Goal: Task Accomplishment & Management: Complete application form

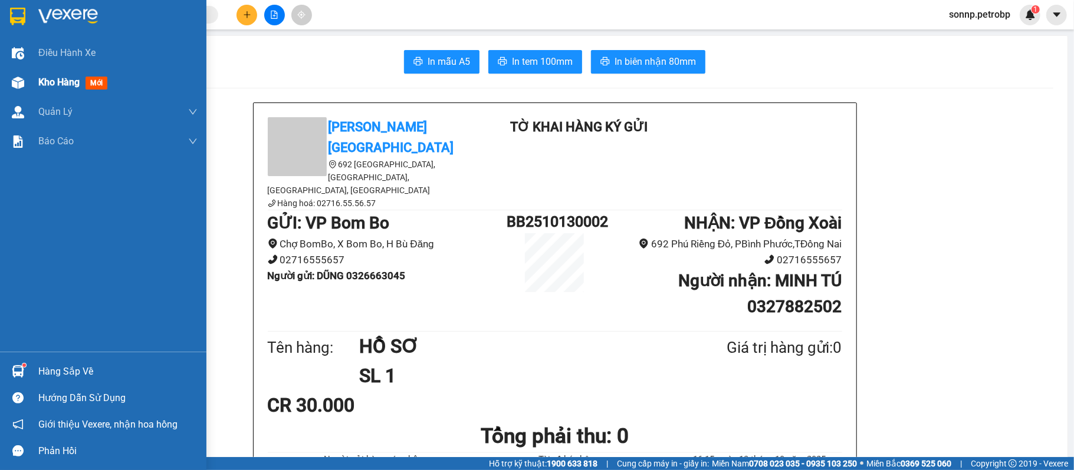
click at [34, 85] on div "Kho hàng mới" at bounding box center [103, 82] width 206 height 29
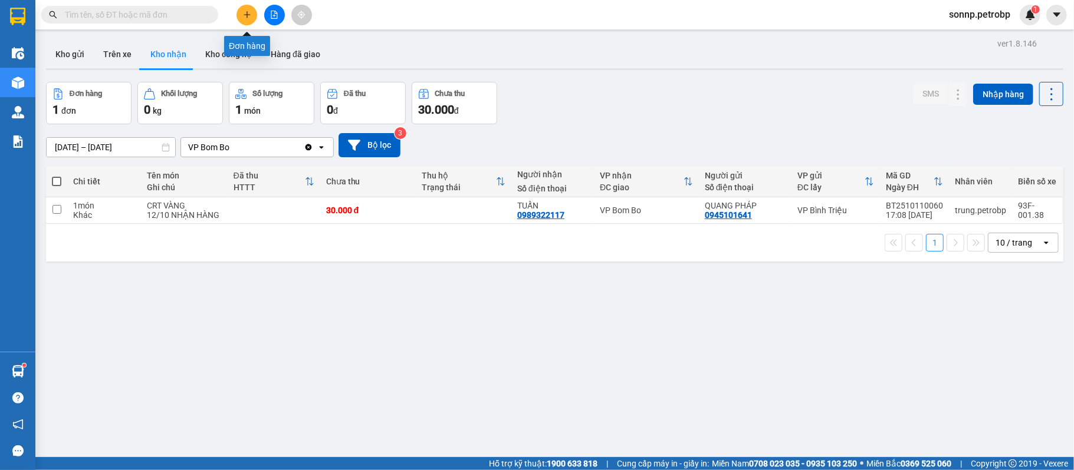
click at [251, 18] on icon "plus" at bounding box center [247, 15] width 8 height 8
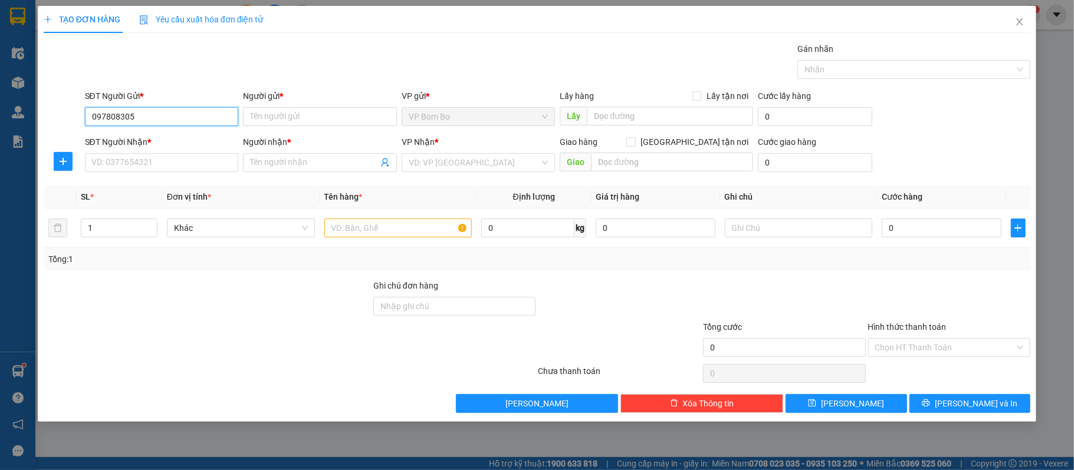
type input "0978083057"
click at [206, 135] on div "0978083057 - QUỐC THI" at bounding box center [162, 140] width 140 height 13
type input "QUỐC THI"
type input "0985956530"
type input "HẢO"
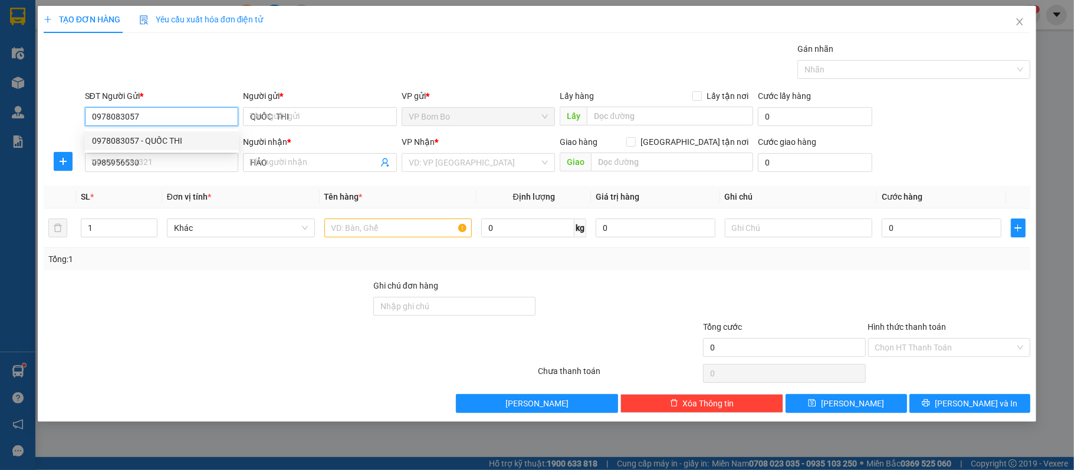
type input "80.000"
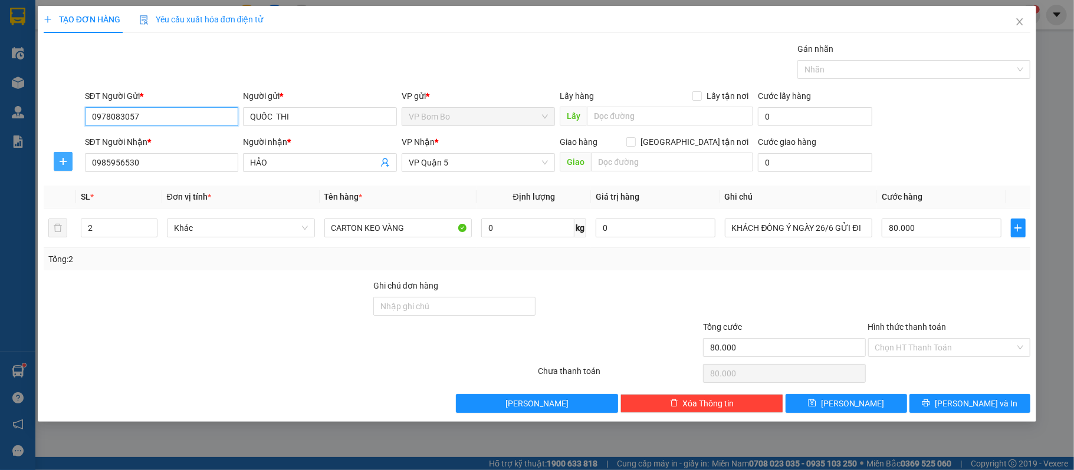
type input "0978083057"
click at [64, 166] on icon "plus" at bounding box center [62, 161] width 9 height 9
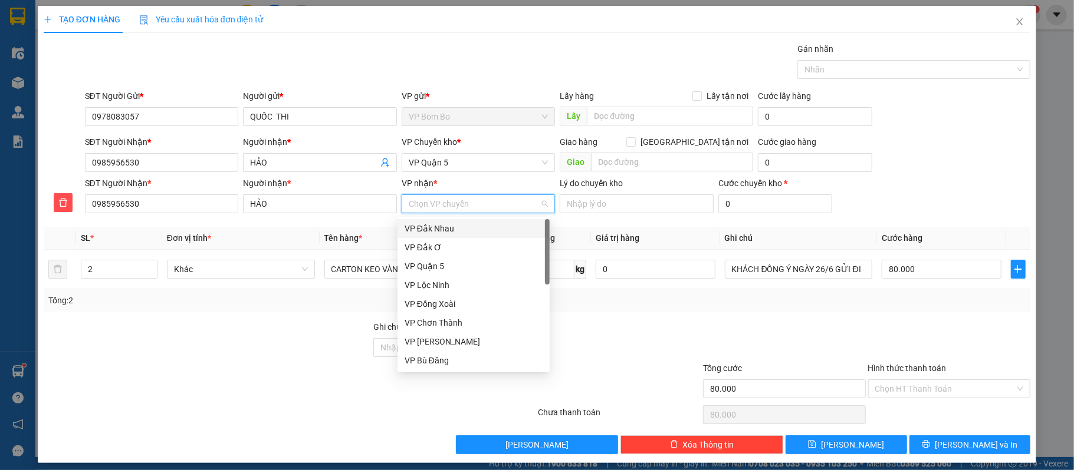
click at [477, 199] on input "VP nhận *" at bounding box center [474, 204] width 131 height 18
type input "q"
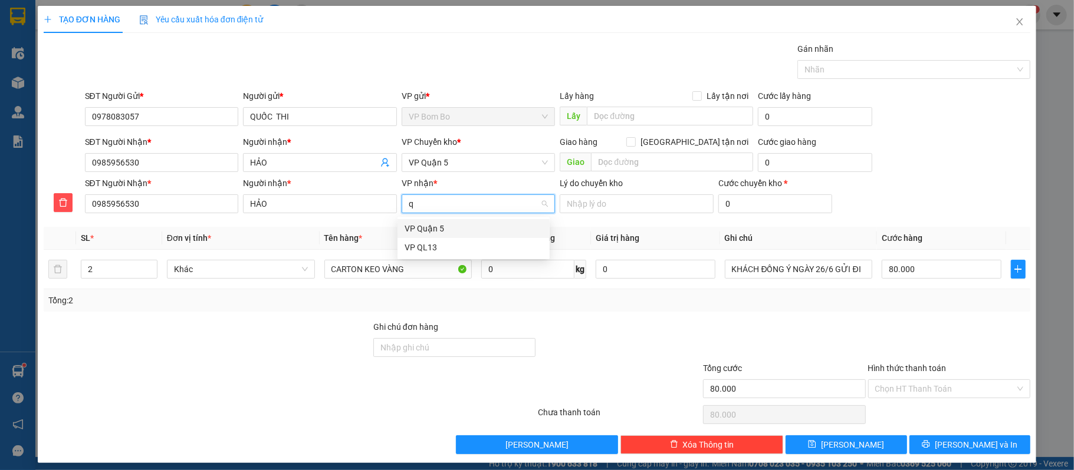
click at [469, 229] on div "VP Quận 5" at bounding box center [473, 228] width 138 height 13
click at [481, 166] on span "VP Quận 5" at bounding box center [479, 163] width 140 height 18
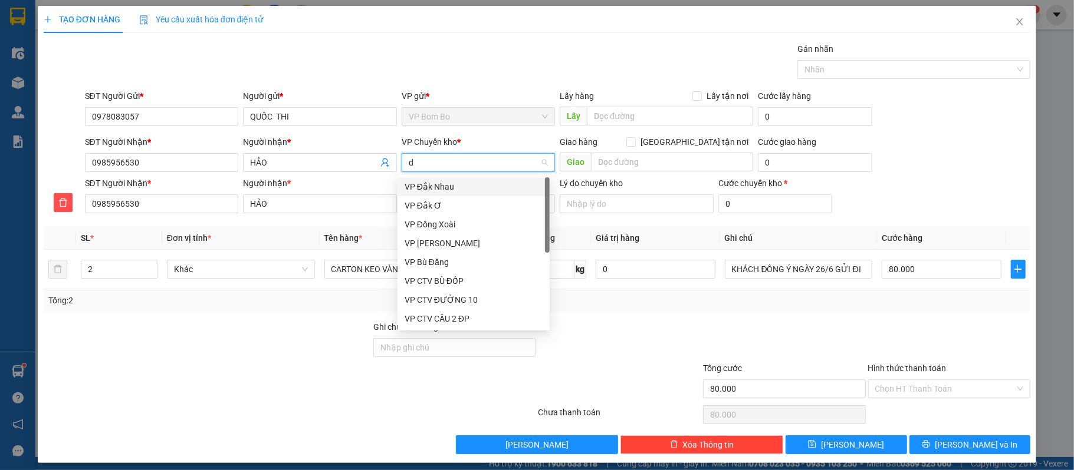
type input "đ"
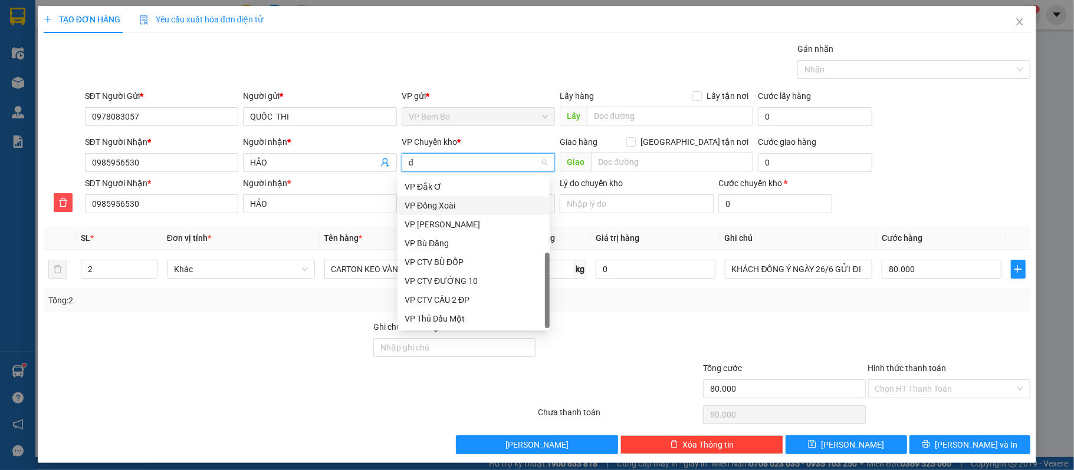
drag, startPoint x: 467, startPoint y: 244, endPoint x: 472, endPoint y: 204, distance: 39.9
click at [472, 204] on div "VP Đắk Nhau VP Đắk Ơ VP Đồng Xoài VP Đức Liễu VP Bù Đăng VP CTV BÙ ĐỐP VP CTV …" at bounding box center [473, 244] width 152 height 170
click at [472, 204] on div "VP Đồng Xoài" at bounding box center [473, 205] width 138 height 13
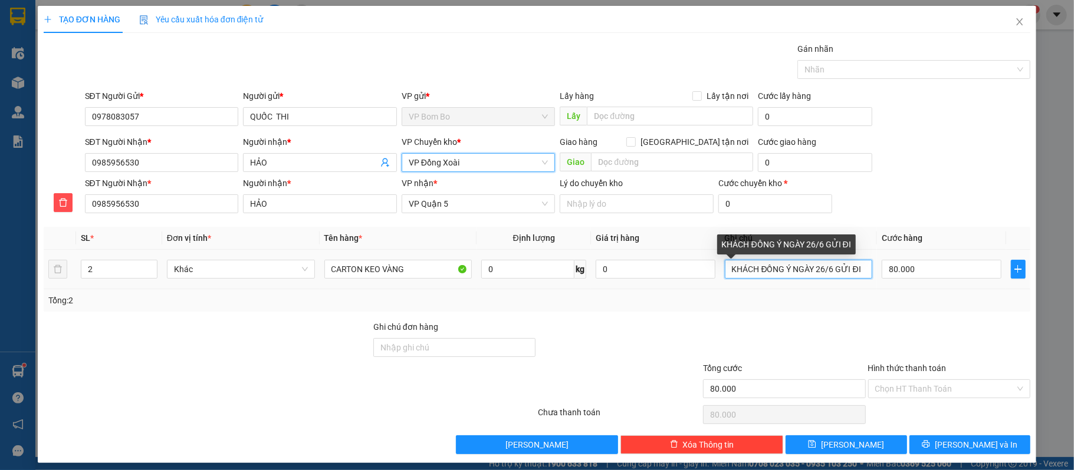
click at [834, 274] on input "KHÁCH ĐỒNG Ý NGÀY 26/6 GỬI ĐI" at bounding box center [799, 269] width 148 height 19
click at [851, 271] on input "KHÁCH ĐỒNG Ý NGÀY 26/6 GỬI ĐI" at bounding box center [799, 269] width 148 height 19
click at [857, 269] on input "KHÁCH ĐỒNG Ý NGÀY 26/6 GỬI ĐI" at bounding box center [799, 269] width 148 height 19
type input "K"
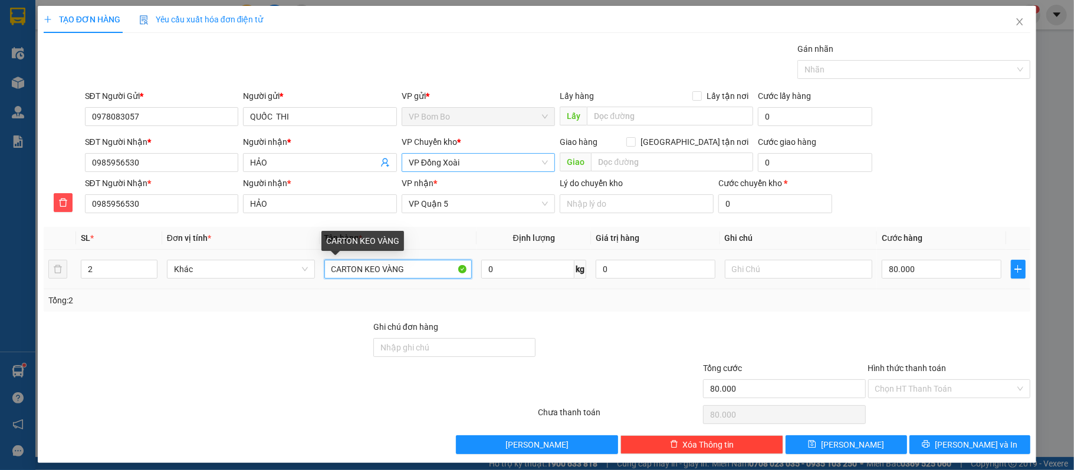
click at [427, 274] on input "CARTON KEO VÀNG" at bounding box center [398, 269] width 148 height 19
type input "C"
type input "2 BAO TRẮNG"
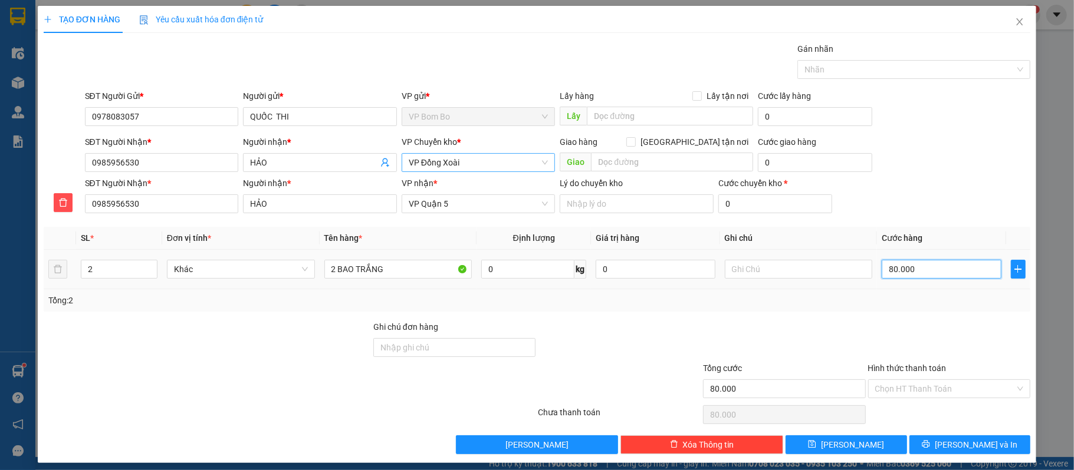
click at [939, 276] on input "80.000" at bounding box center [940, 269] width 119 height 19
type input "00.006"
type input "6"
type input "0.000.060"
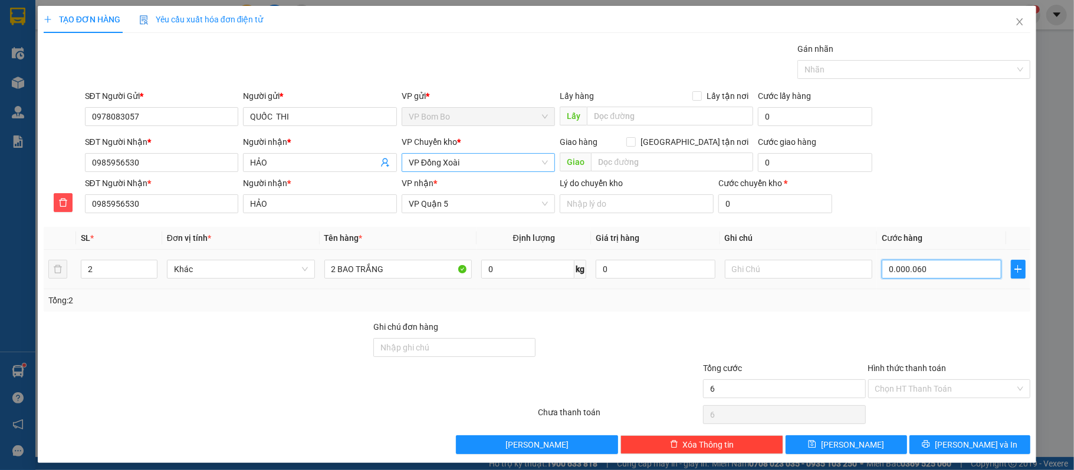
type input "60"
type input "0.000.060"
click at [824, 327] on div at bounding box center [784, 341] width 165 height 41
type input "60.000"
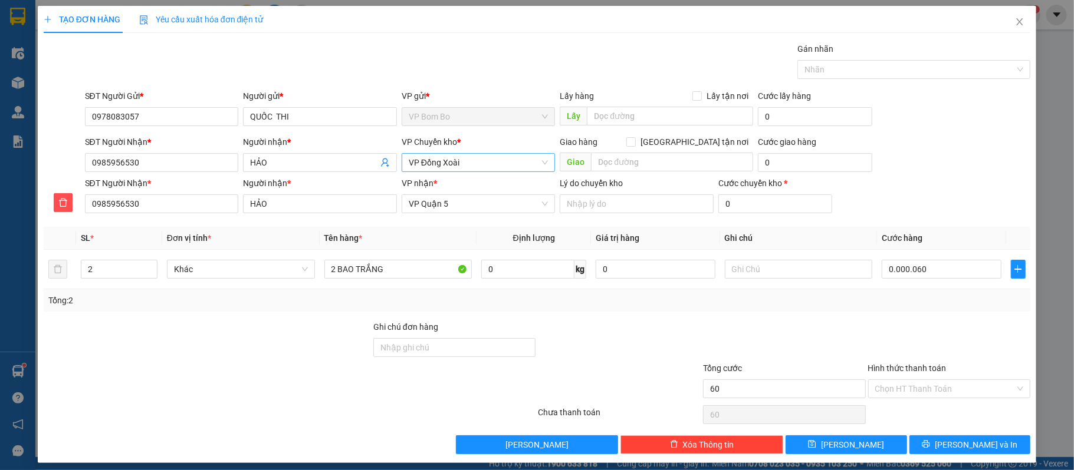
type input "60.000"
click at [950, 394] on input "Hình thức thanh toán" at bounding box center [945, 389] width 140 height 18
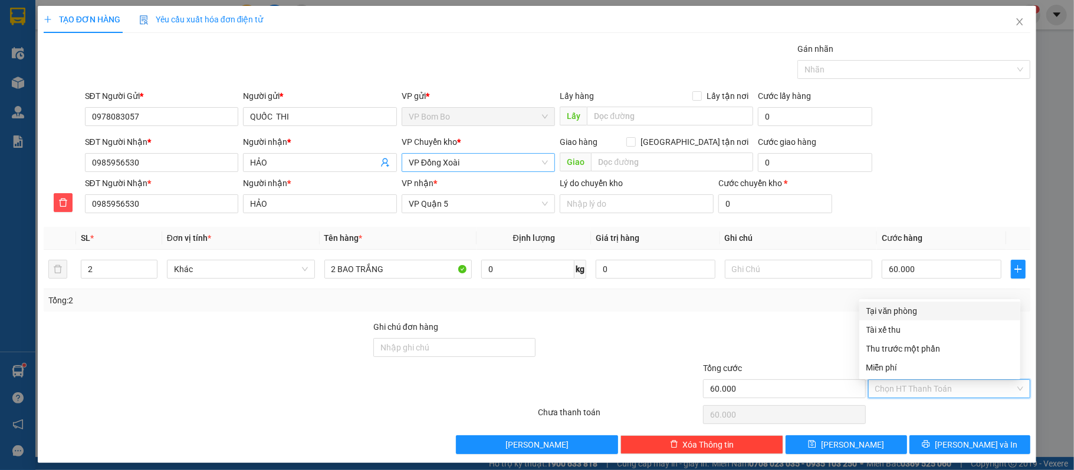
click at [934, 307] on div "Tại văn phòng" at bounding box center [939, 311] width 147 height 13
type input "0"
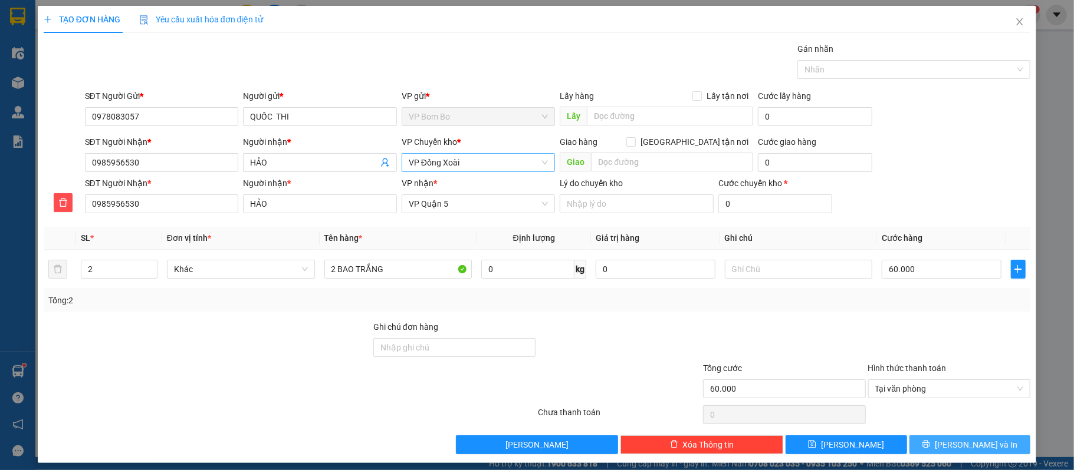
click at [975, 446] on span "[PERSON_NAME] và In" at bounding box center [976, 445] width 83 height 13
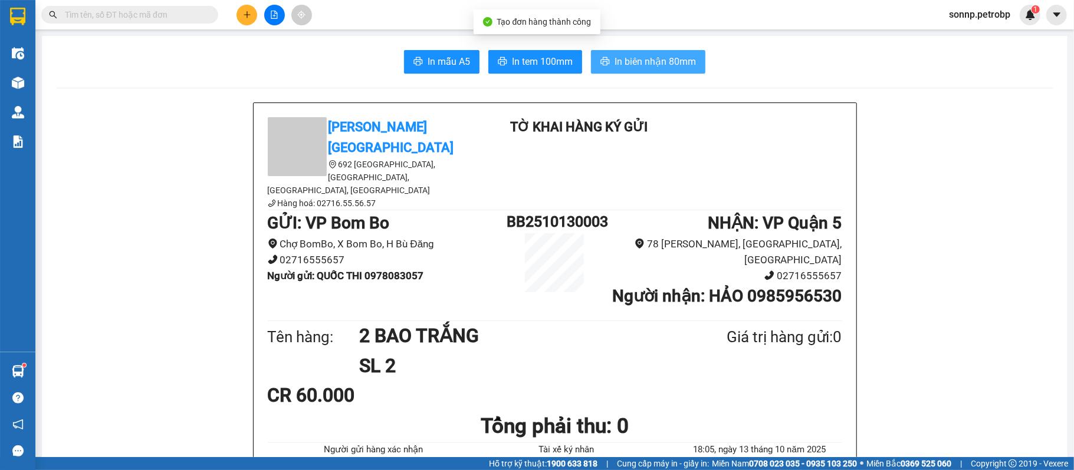
click at [629, 60] on span "In biên nhận 80mm" at bounding box center [654, 61] width 81 height 15
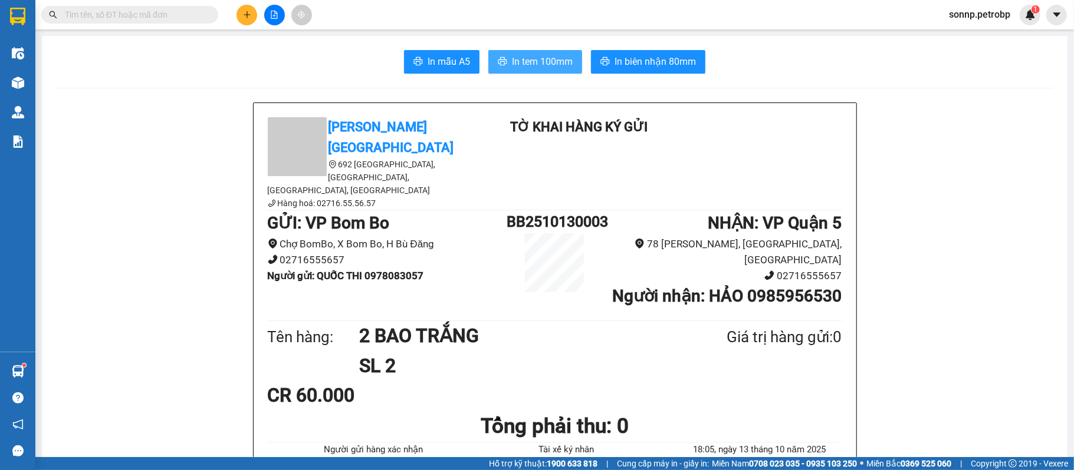
click at [555, 70] on button "In tem 100mm" at bounding box center [535, 62] width 94 height 24
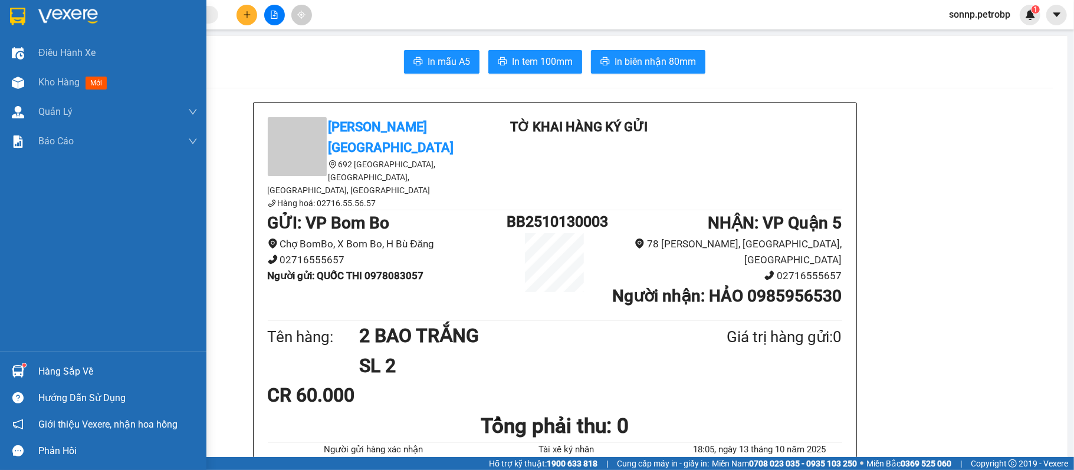
click at [15, 364] on div at bounding box center [18, 371] width 21 height 21
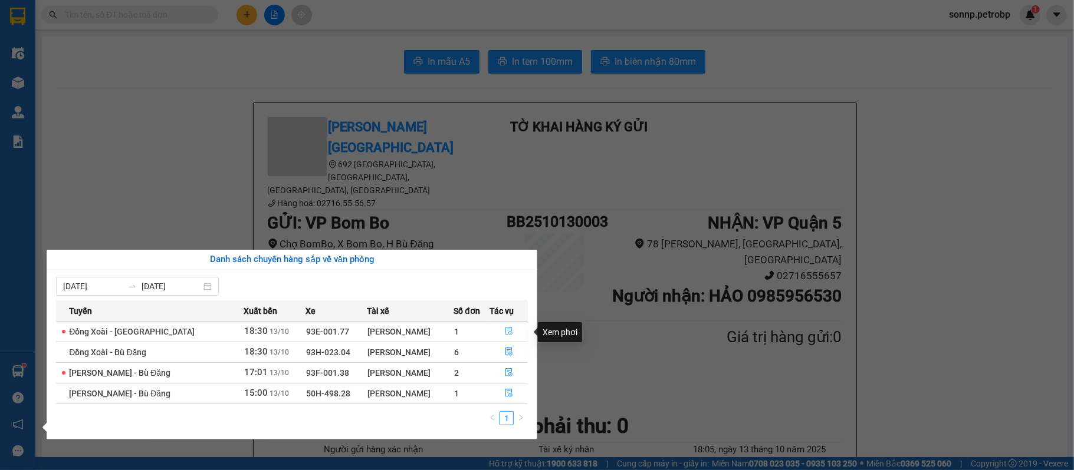
click at [506, 334] on icon "file-done" at bounding box center [509, 331] width 8 height 8
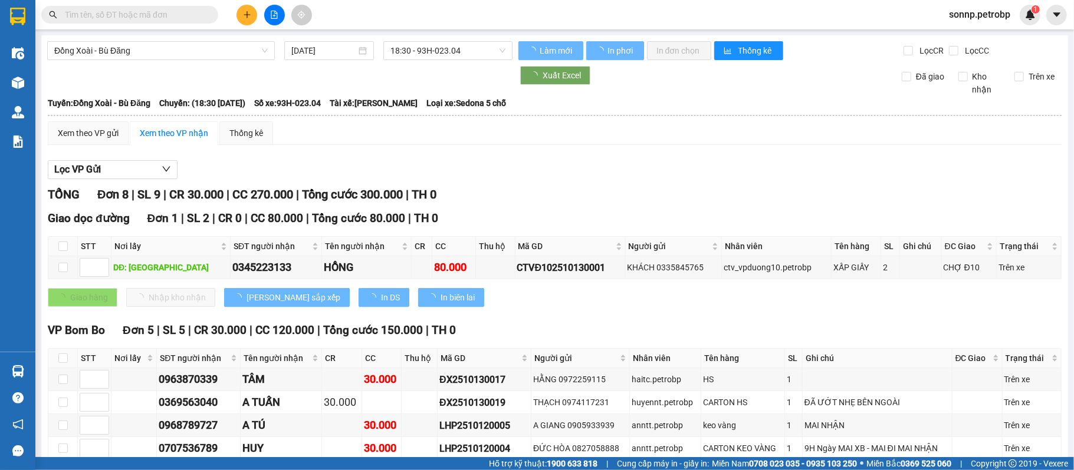
scroll to position [78, 0]
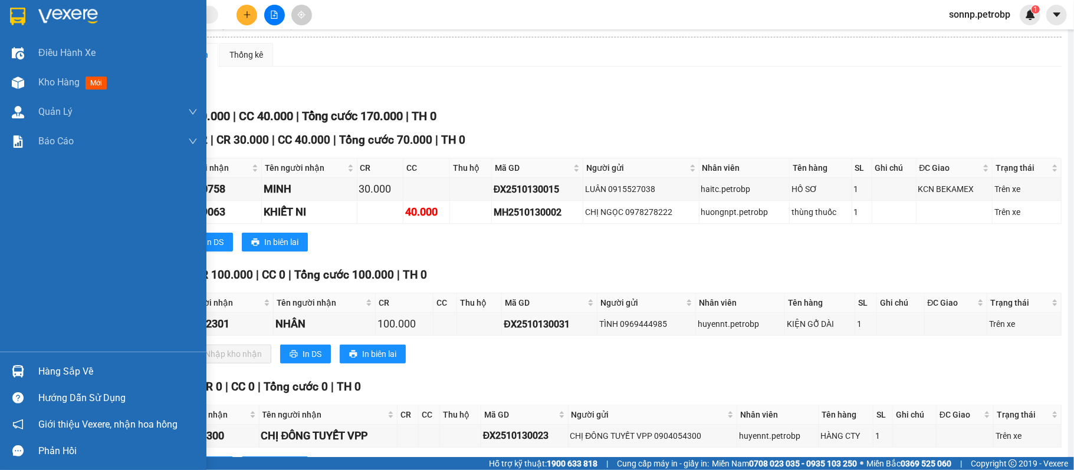
click at [42, 368] on div "Hàng sắp về" at bounding box center [117, 372] width 159 height 18
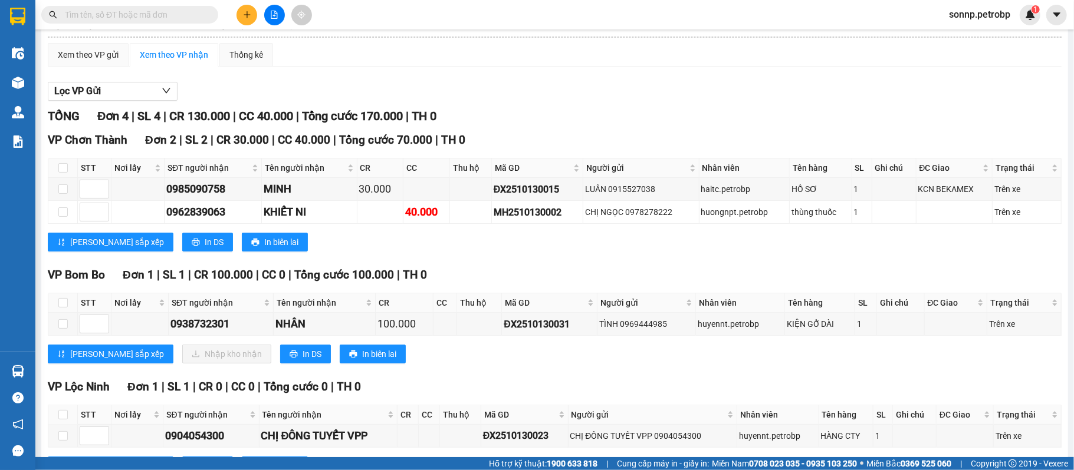
click at [597, 388] on section "Kết quả tìm kiếm ( 0 ) Bộ lọc No Data sonnp.petrobp 1 Điều hành xe Kho hàng mới…" at bounding box center [537, 235] width 1074 height 470
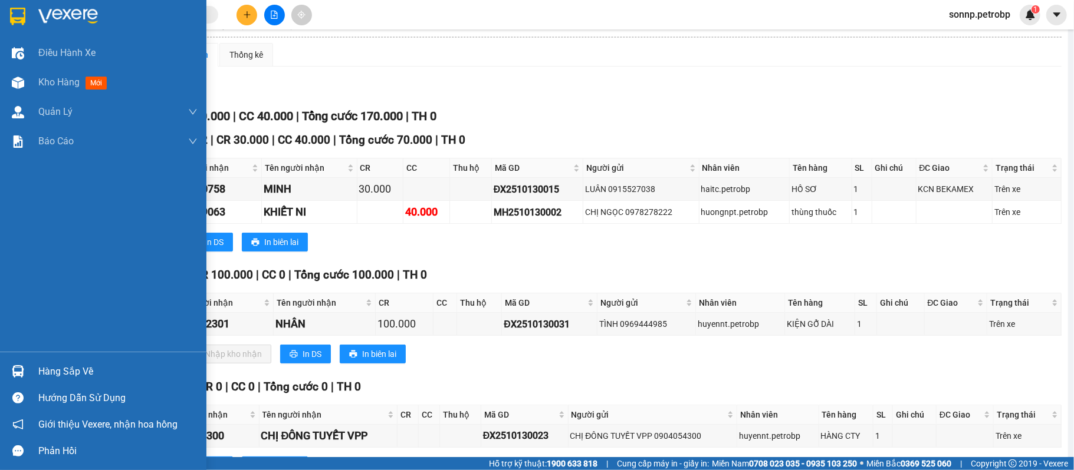
click at [27, 364] on div at bounding box center [18, 371] width 21 height 21
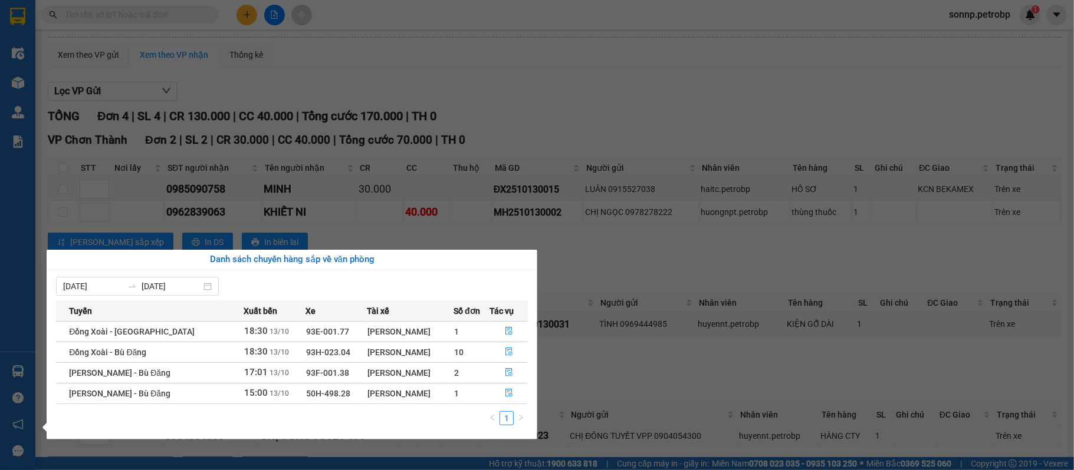
click at [132, 452] on section "Kết quả tìm kiếm ( 0 ) Bộ lọc No Data sonnp.petrobp 1 Điều hành xe Kho hàng mới…" at bounding box center [537, 235] width 1074 height 470
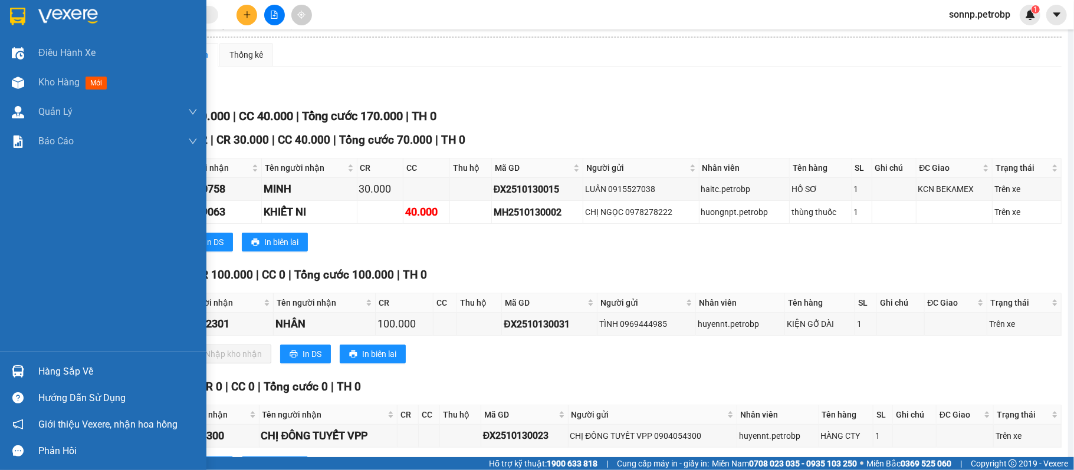
click at [26, 368] on div at bounding box center [18, 371] width 21 height 21
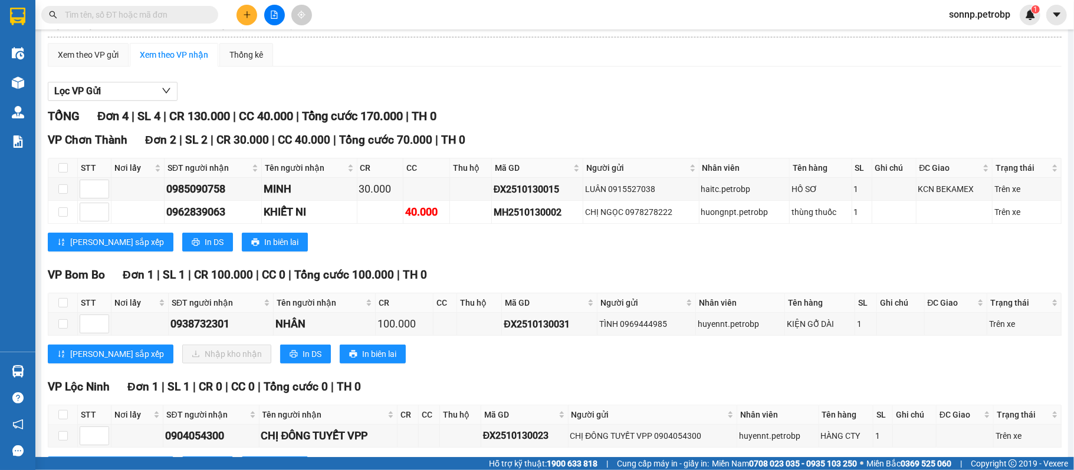
click at [623, 262] on section "Kết quả tìm kiếm ( 0 ) Bộ lọc No Data sonnp.petrobp 1 Điều hành xe Kho hàng mới…" at bounding box center [537, 235] width 1074 height 470
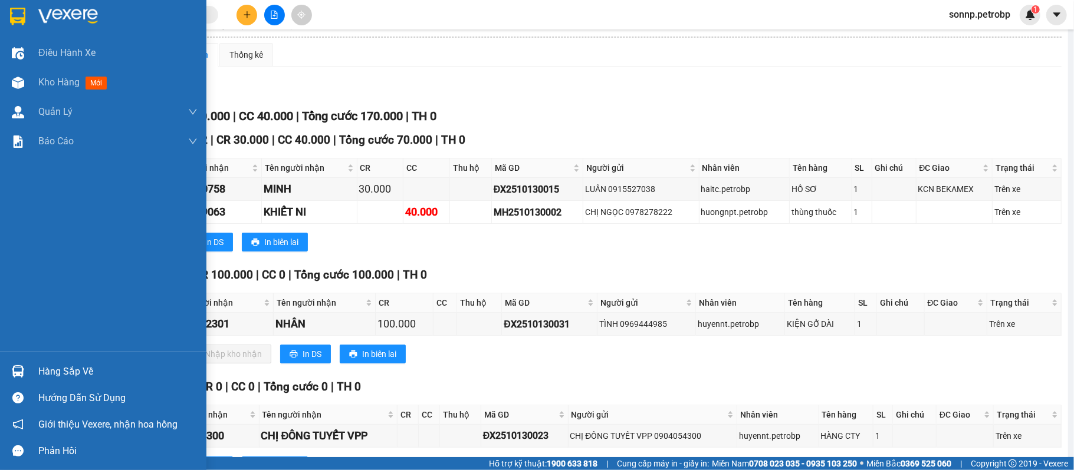
drag, startPoint x: 25, startPoint y: 369, endPoint x: 41, endPoint y: 368, distance: 15.9
click at [25, 368] on div at bounding box center [18, 371] width 21 height 21
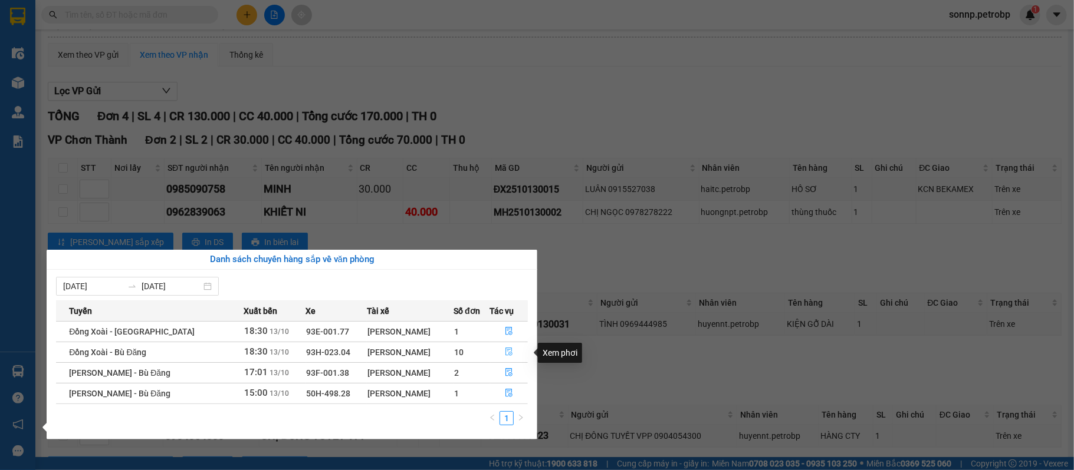
click at [510, 354] on icon "file-done" at bounding box center [509, 352] width 8 height 8
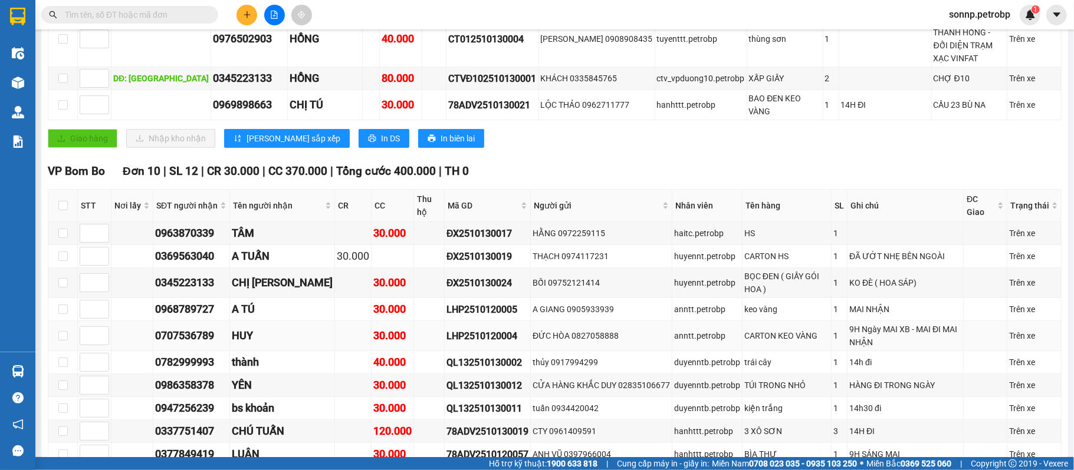
scroll to position [393, 0]
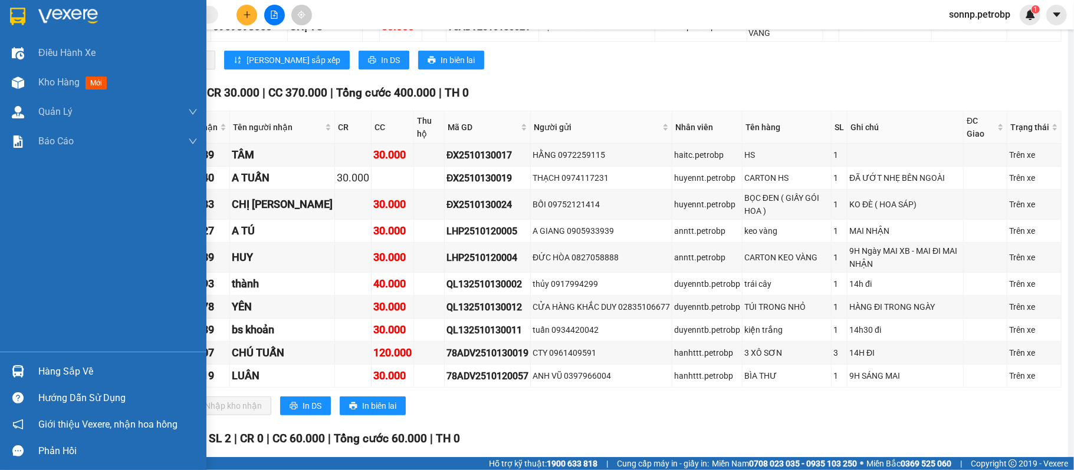
click at [29, 369] on div "Hàng sắp về" at bounding box center [103, 371] width 206 height 27
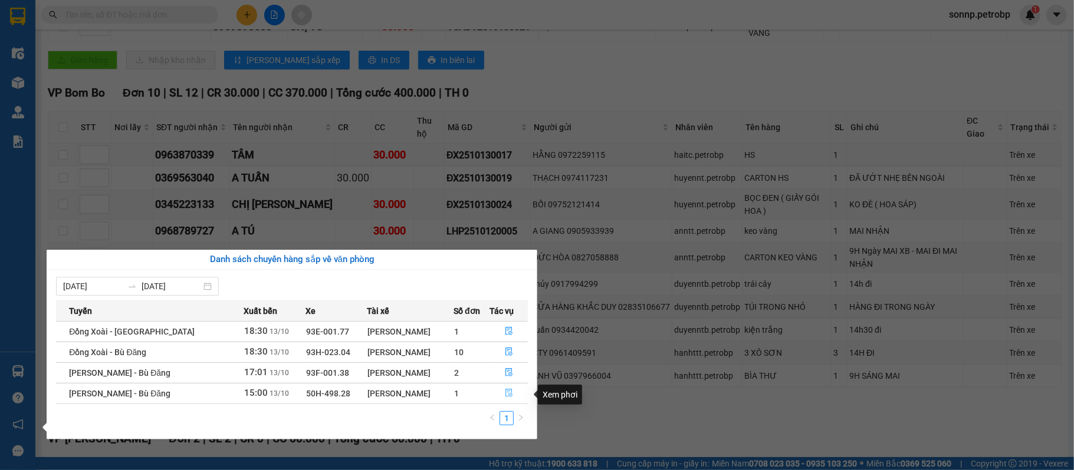
click at [507, 393] on icon "file-done" at bounding box center [508, 394] width 7 height 8
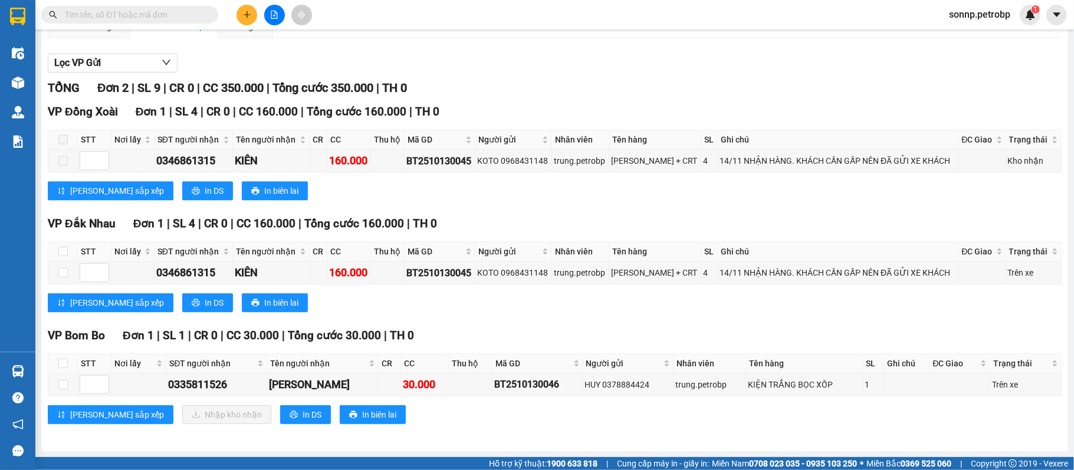
scroll to position [31, 0]
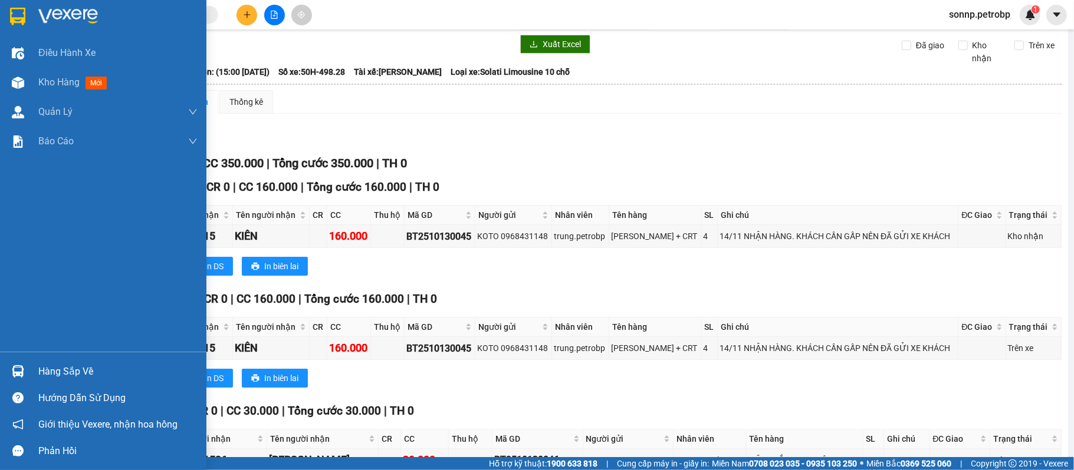
click at [51, 375] on div "Hàng sắp về" at bounding box center [117, 372] width 159 height 18
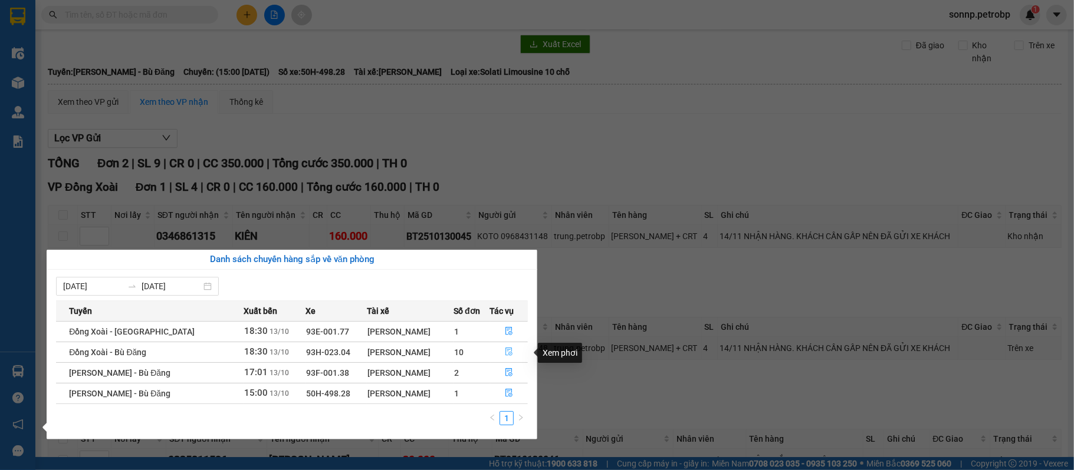
click at [510, 354] on icon "file-done" at bounding box center [509, 352] width 8 height 8
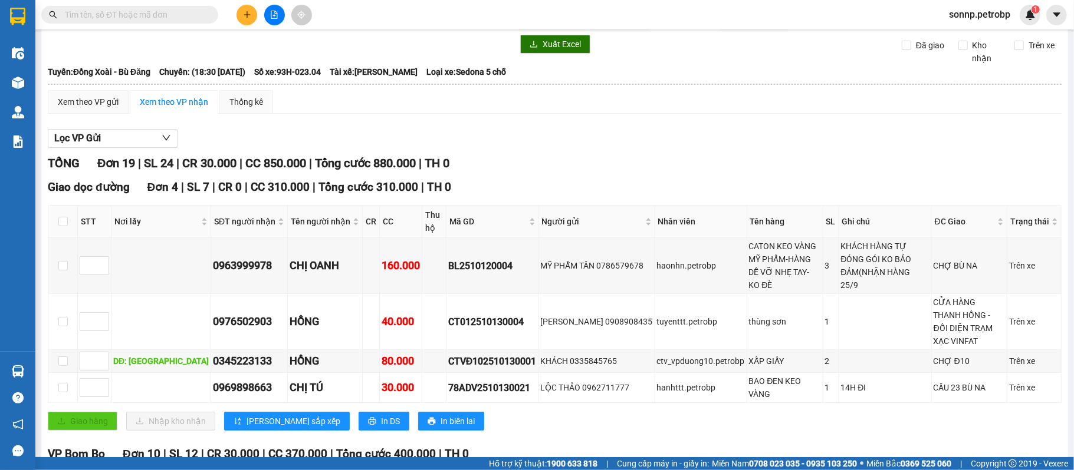
scroll to position [346, 0]
